Goal: Transaction & Acquisition: Purchase product/service

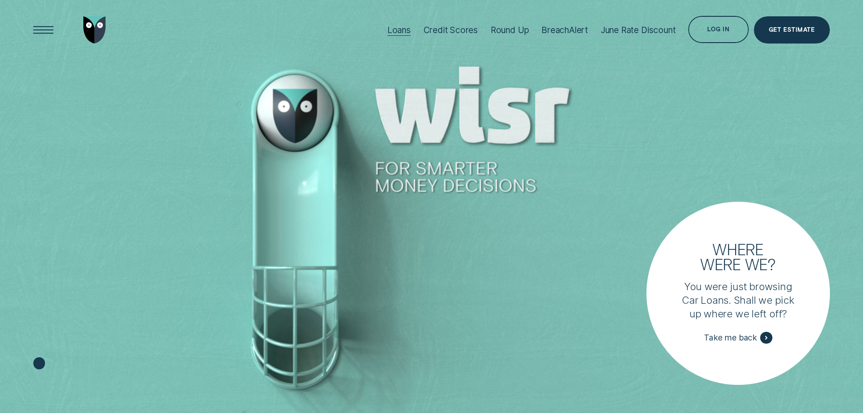
click at [391, 29] on div "Loans" at bounding box center [399, 30] width 24 height 10
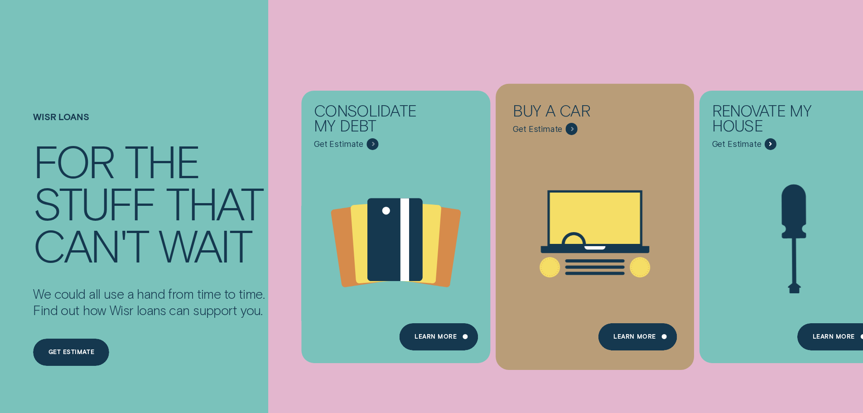
scroll to position [91, 0]
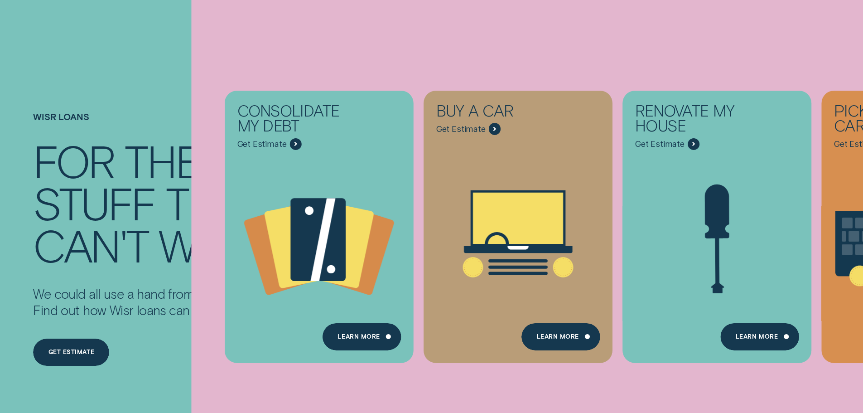
click at [122, 259] on div "can't" at bounding box center [90, 244] width 115 height 42
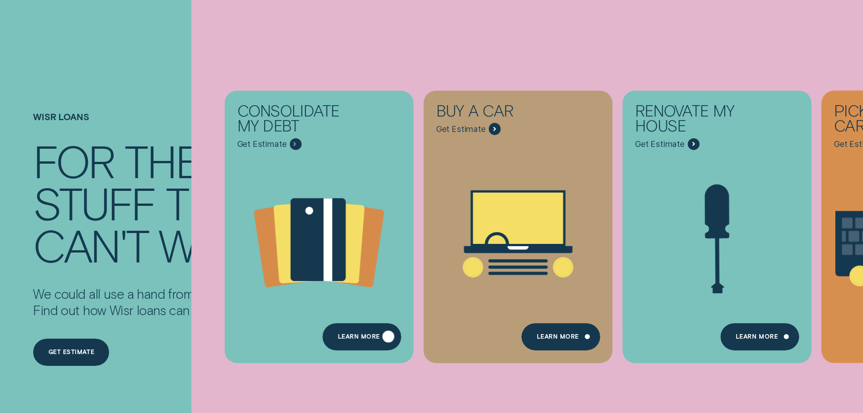
click at [360, 335] on div "Learn more" at bounding box center [358, 337] width 42 height 5
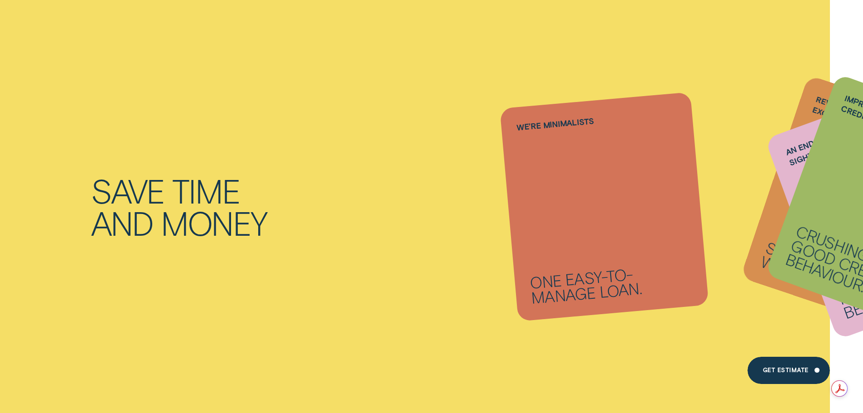
scroll to position [544, 0]
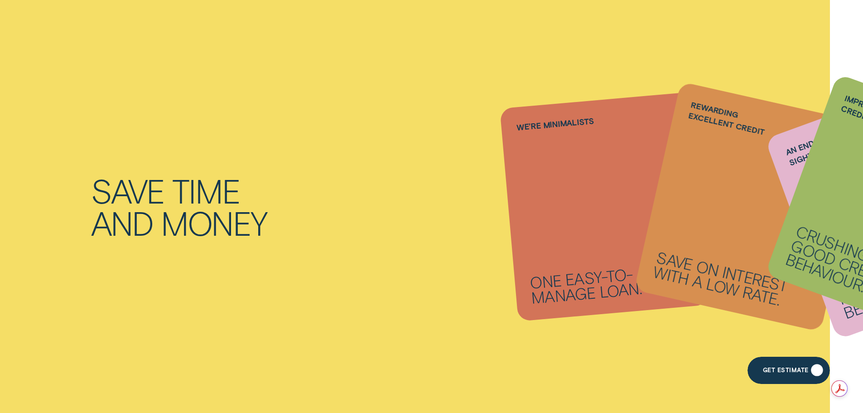
click at [788, 369] on div "Get Estimate" at bounding box center [786, 371] width 46 height 5
